Goal: Transaction & Acquisition: Book appointment/travel/reservation

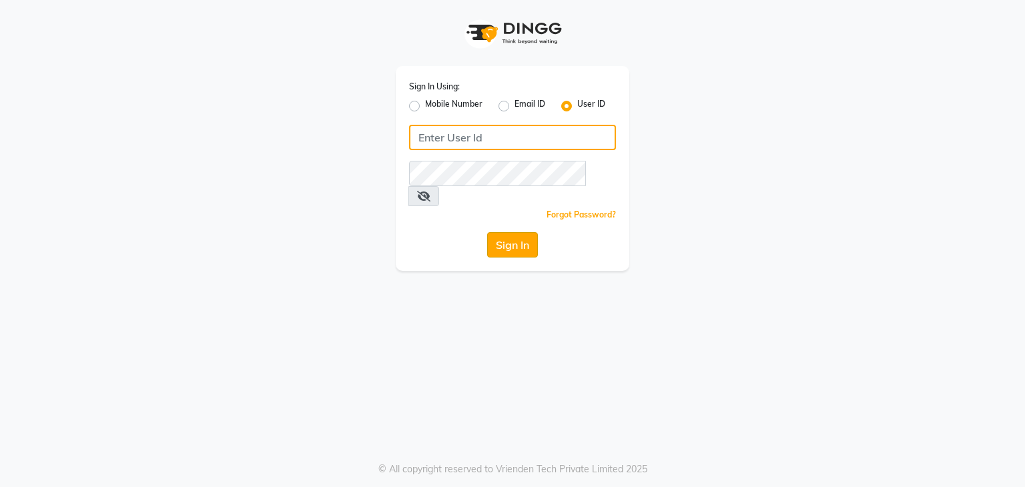
type input "wings"
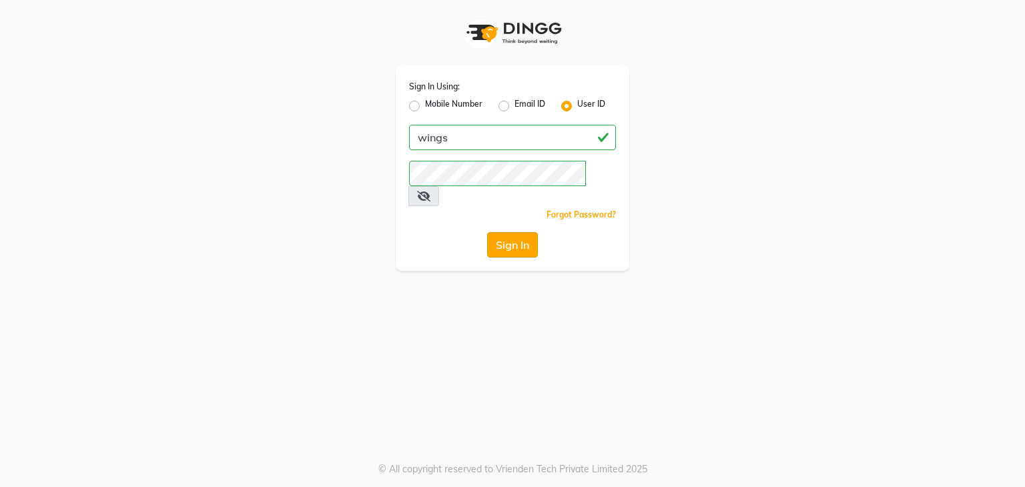
click at [504, 233] on button "Sign In" at bounding box center [512, 244] width 51 height 25
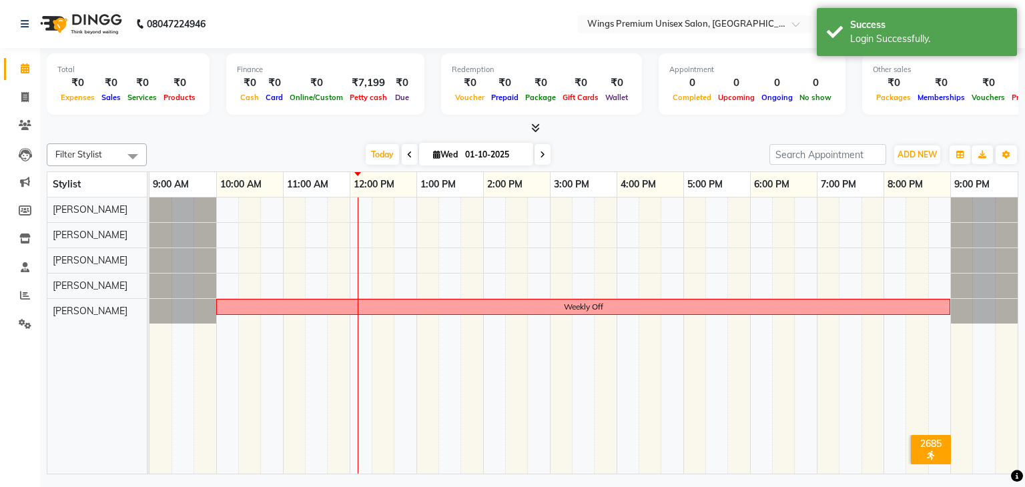
click at [542, 153] on icon at bounding box center [542, 155] width 5 height 8
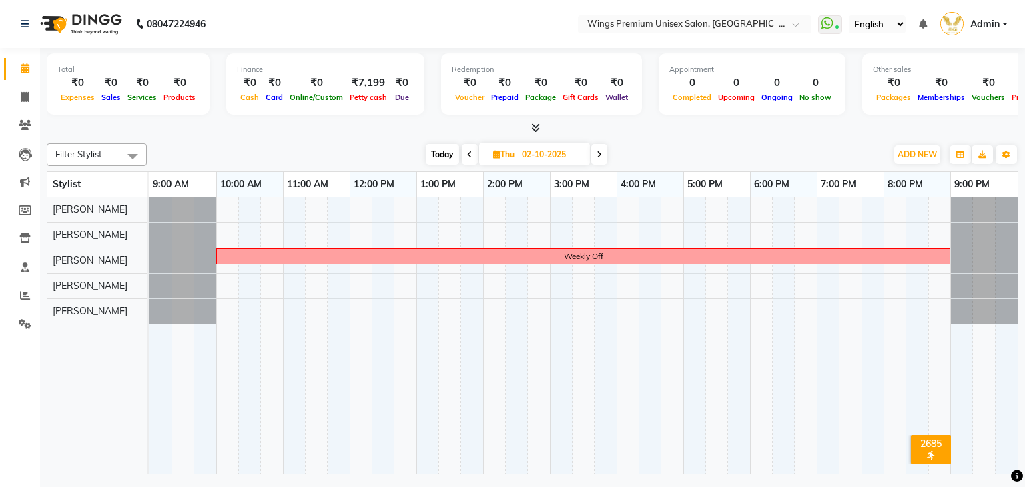
click at [467, 154] on icon at bounding box center [469, 155] width 5 height 8
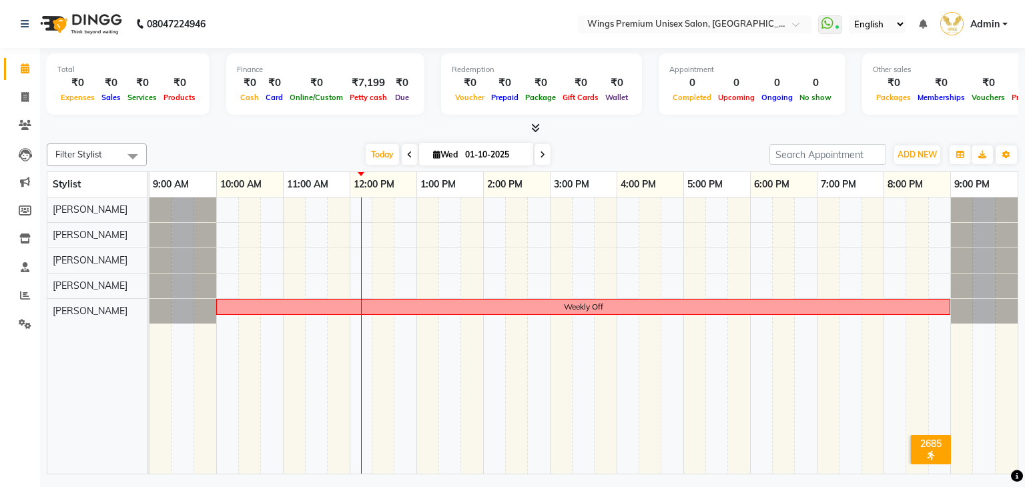
click at [659, 149] on div "[DATE] [DATE]" at bounding box center [457, 155] width 609 height 20
click at [379, 154] on span "Today" at bounding box center [382, 154] width 33 height 21
click at [544, 153] on icon at bounding box center [542, 155] width 5 height 8
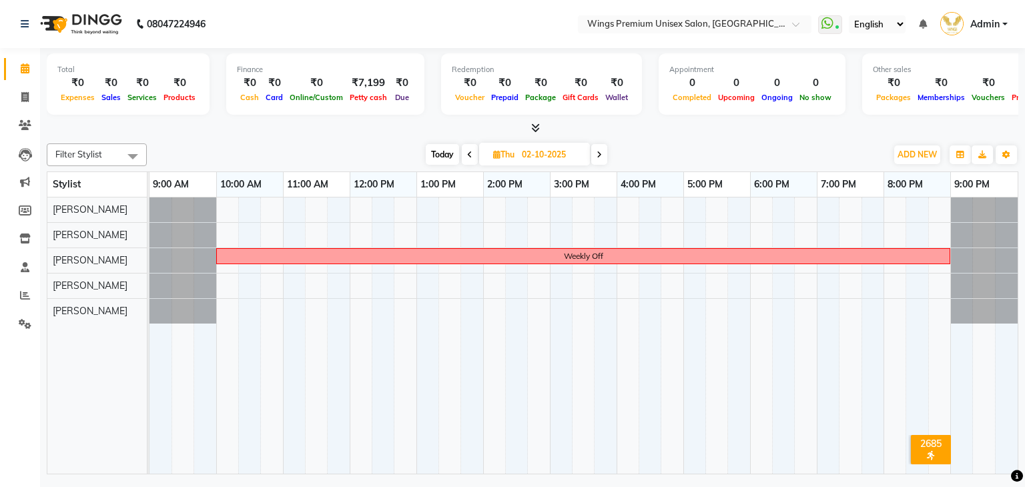
click at [427, 150] on span "Today" at bounding box center [442, 154] width 33 height 21
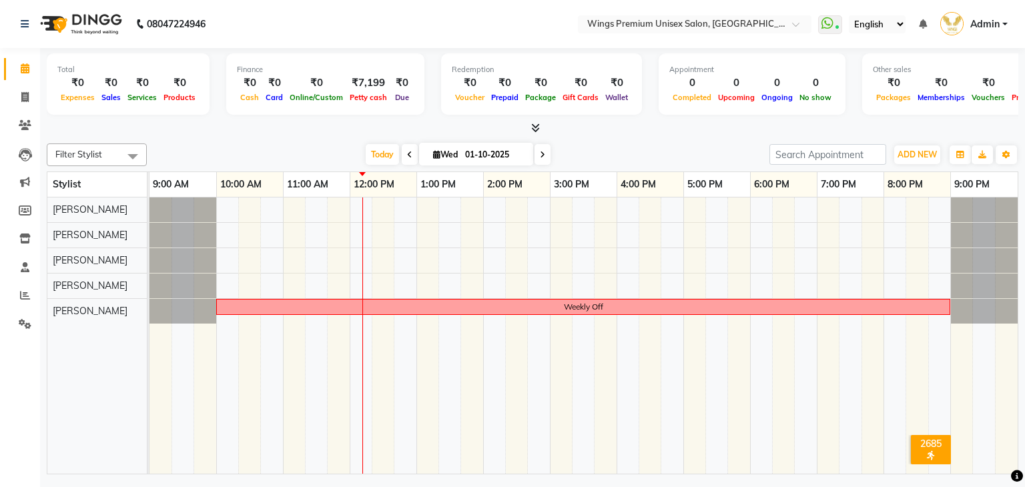
click at [547, 151] on span at bounding box center [542, 154] width 16 height 21
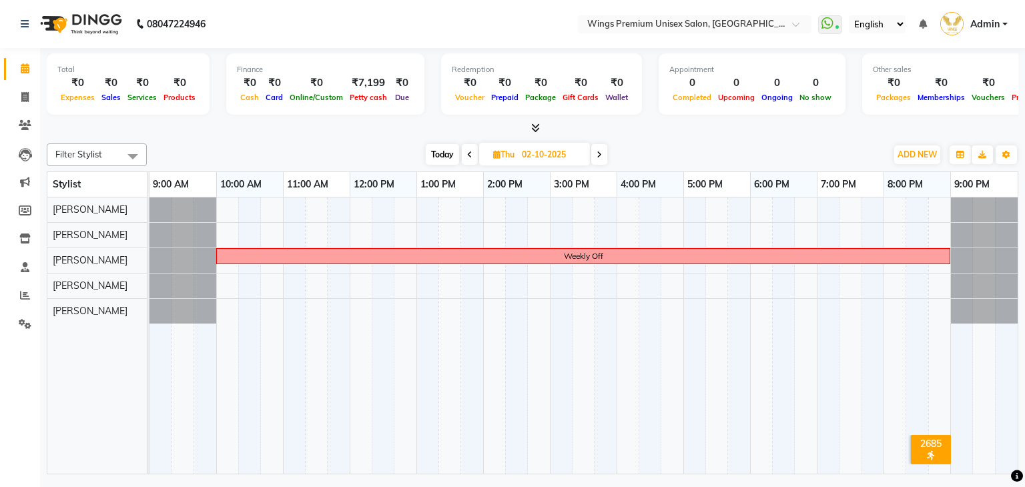
click at [435, 159] on span "Today" at bounding box center [442, 154] width 33 height 21
type input "01-10-2025"
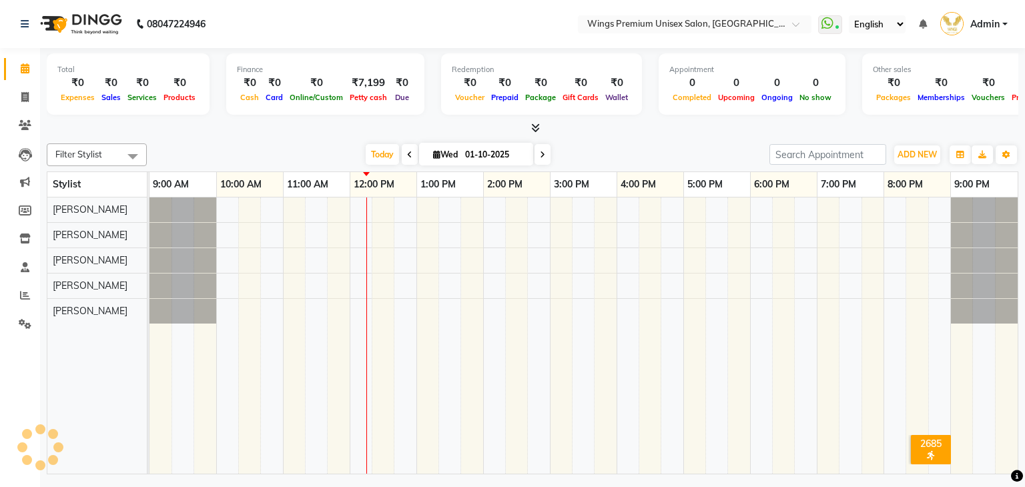
click at [291, 137] on div "Total ₹0 Expenses ₹0 Sales ₹0 Services ₹0 Products Finance ₹0 Cash ₹0 Card ₹0 O…" at bounding box center [532, 263] width 985 height 430
click at [691, 139] on div "Filter Stylist Select All [PERSON_NAME] [PERSON_NAME] [PERSON_NAME] Shruti Pand…" at bounding box center [533, 306] width 972 height 336
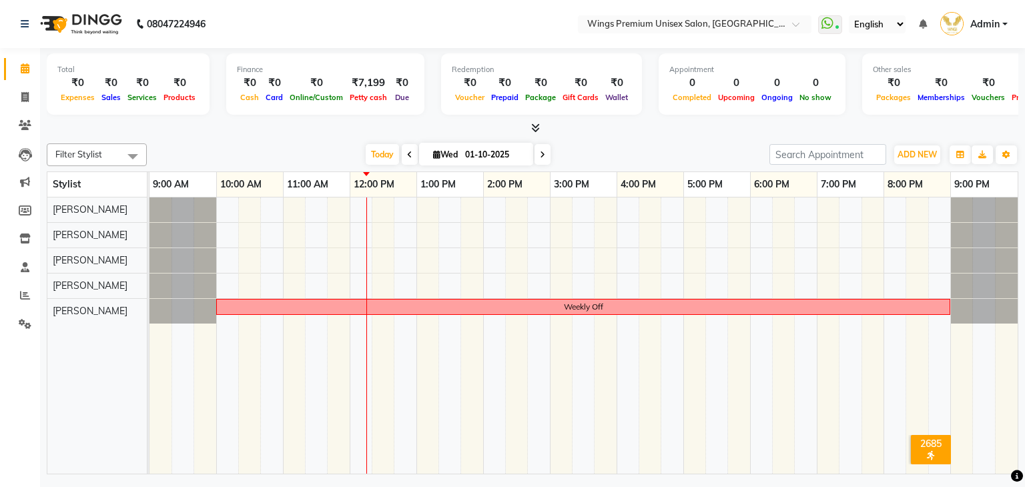
click at [765, 254] on div "Weekly Off" at bounding box center [583, 336] width 868 height 277
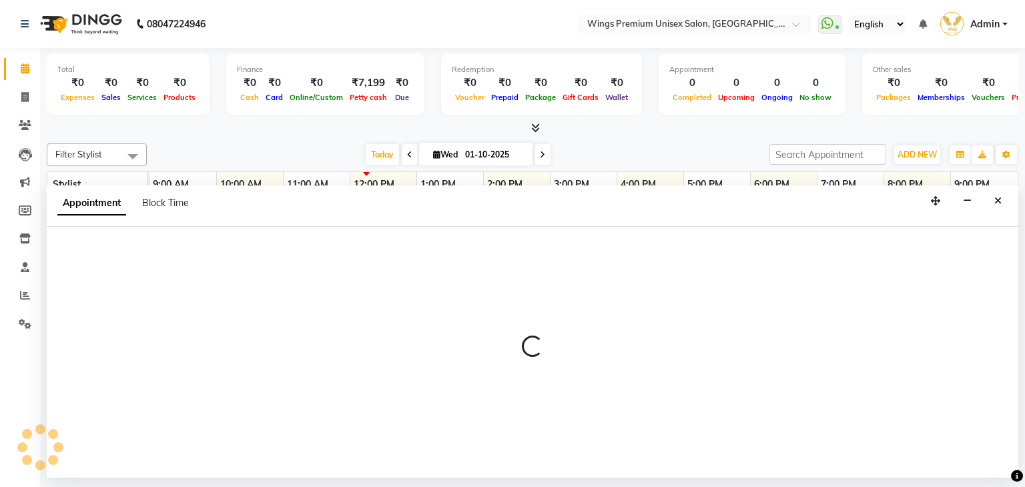
select select "43416"
select select "tentative"
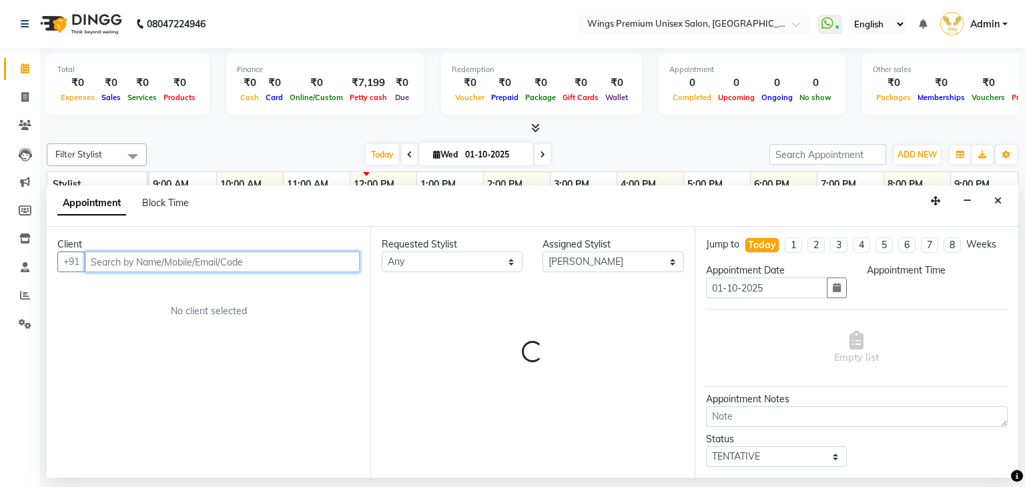
select select "1080"
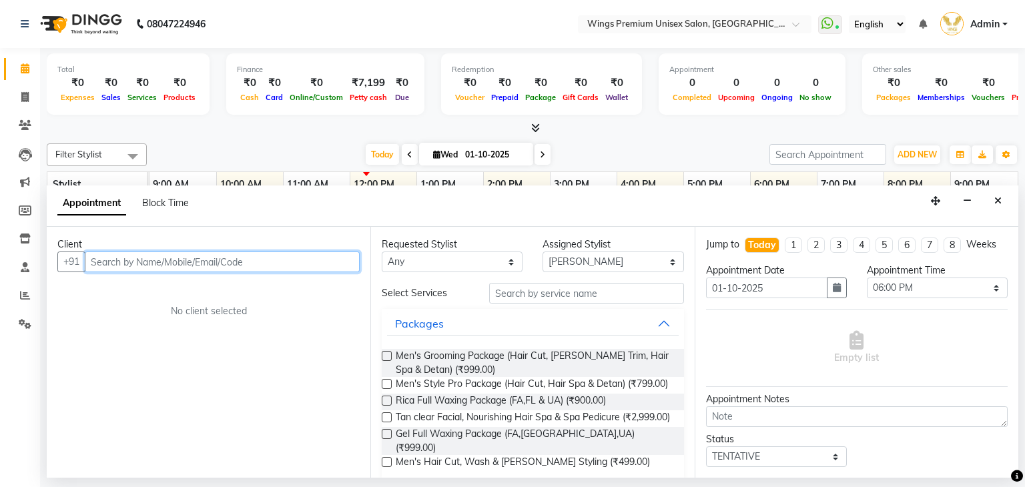
click at [290, 257] on input "text" at bounding box center [222, 262] width 275 height 21
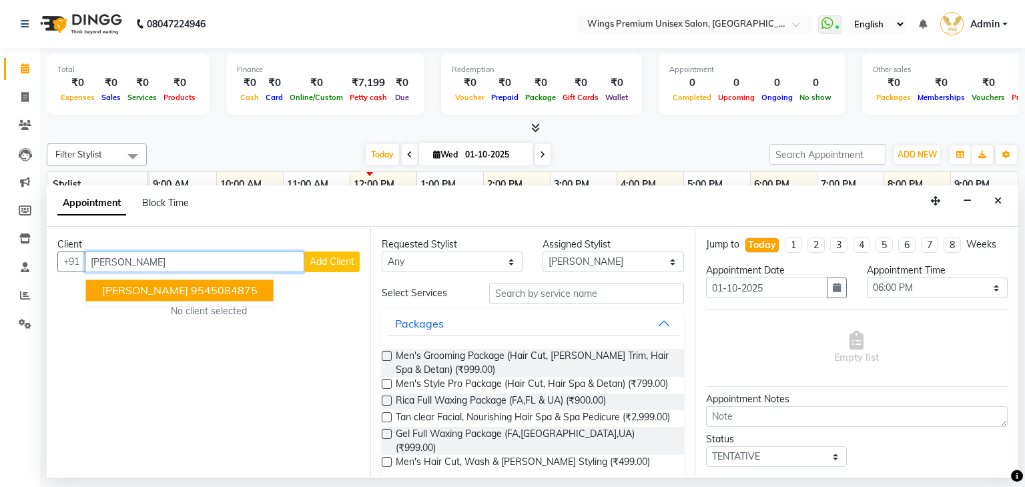
click at [144, 281] on button "[PERSON_NAME] 9545084875" at bounding box center [180, 290] width 188 height 21
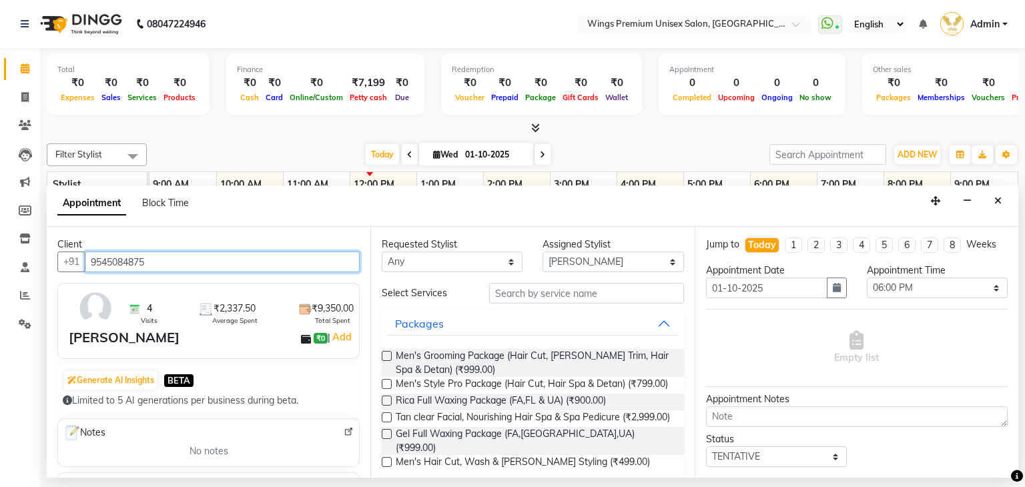
type input "9545084875"
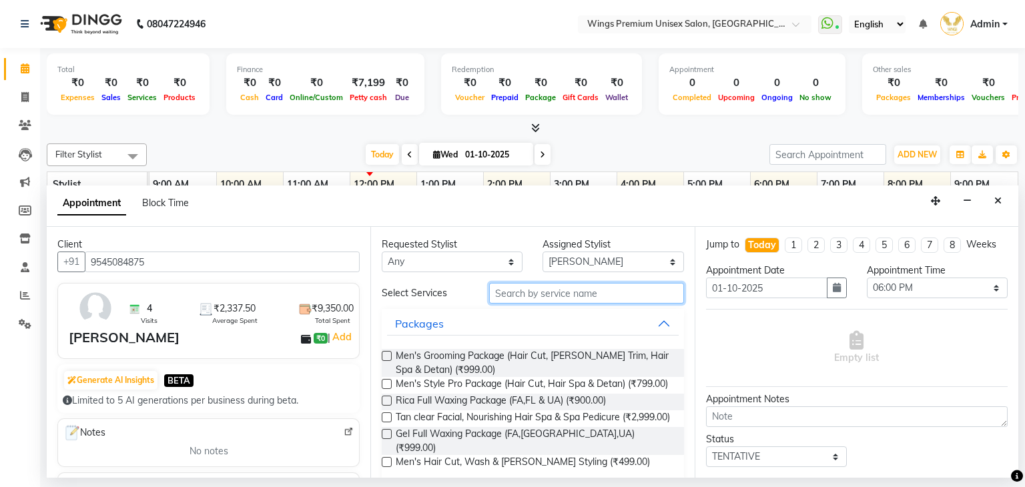
click at [526, 296] on input "text" at bounding box center [586, 293] width 195 height 21
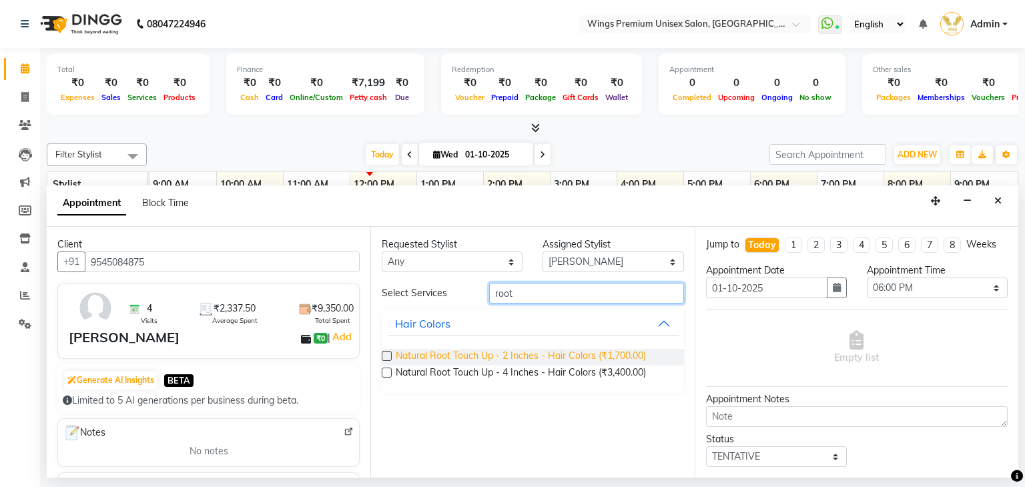
type input "root"
click at [500, 356] on span "Natural Root Touch Up - 2 Inches - Hair Colors (₹1,700.00)" at bounding box center [521, 357] width 250 height 17
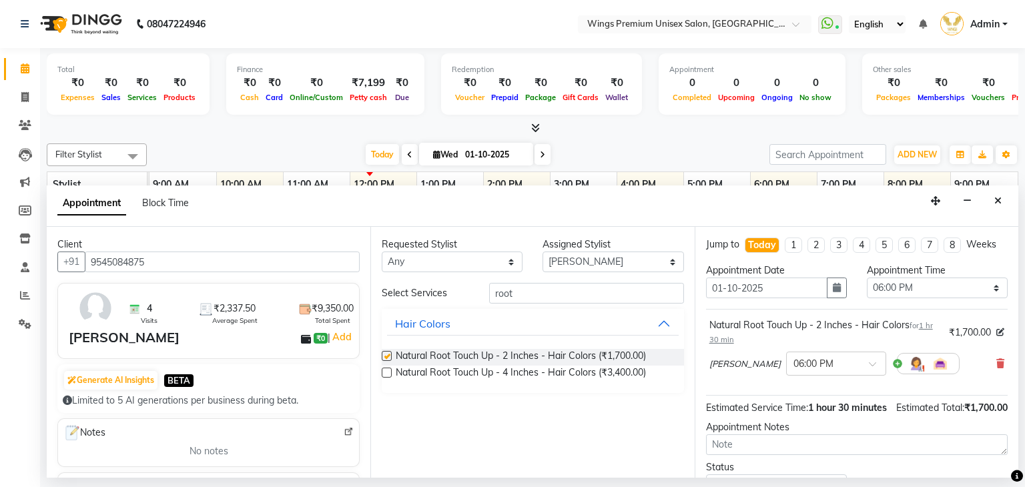
checkbox input "false"
click at [928, 292] on select "Select 10:00 AM 10:05 AM 10:10 AM 10:15 AM 10:20 AM 10:25 AM 10:30 AM 10:35 AM …" at bounding box center [937, 288] width 141 height 21
select select "1095"
click at [867, 278] on select "Select 10:00 AM 10:05 AM 10:10 AM 10:15 AM 10:20 AM 10:25 AM 10:30 AM 10:35 AM …" at bounding box center [937, 288] width 141 height 21
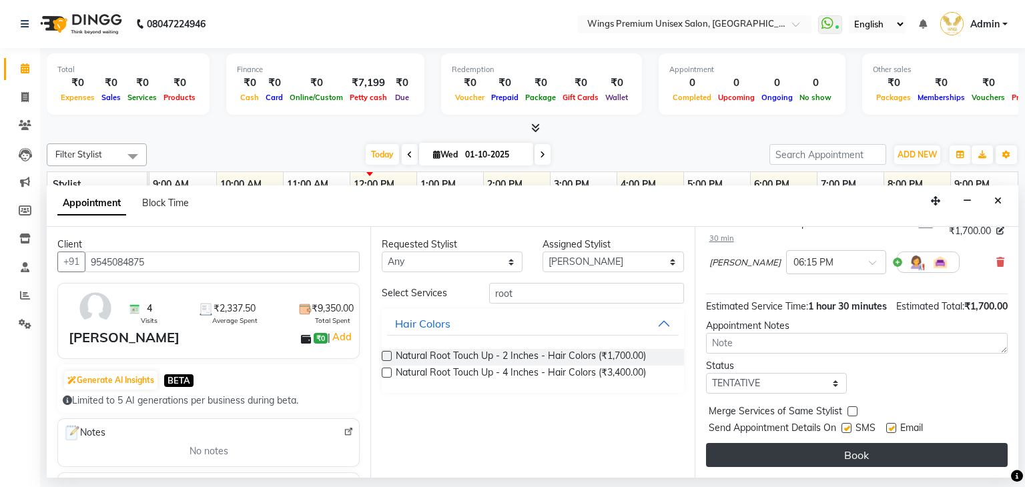
click at [813, 452] on button "Book" at bounding box center [857, 455] width 302 height 24
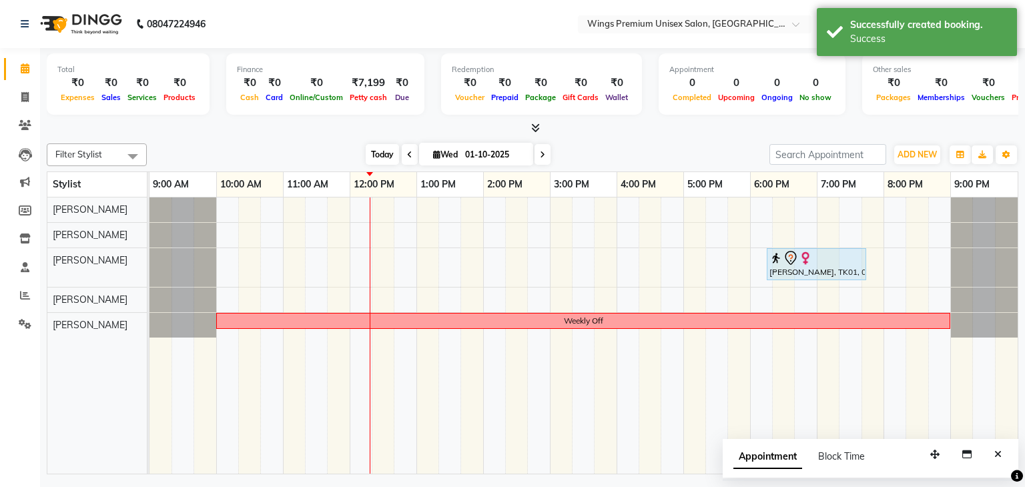
click at [374, 150] on span "Today" at bounding box center [382, 154] width 33 height 21
